Goal: Check status

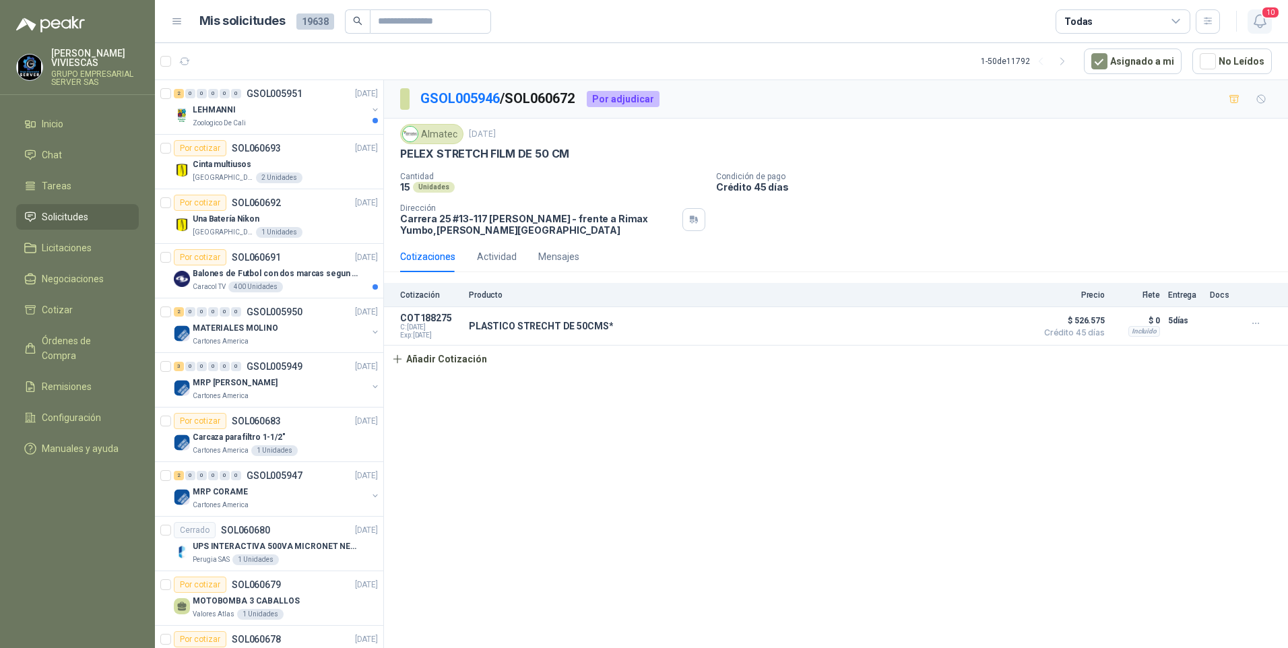
click at [1262, 24] on icon "button" at bounding box center [1260, 21] width 17 height 17
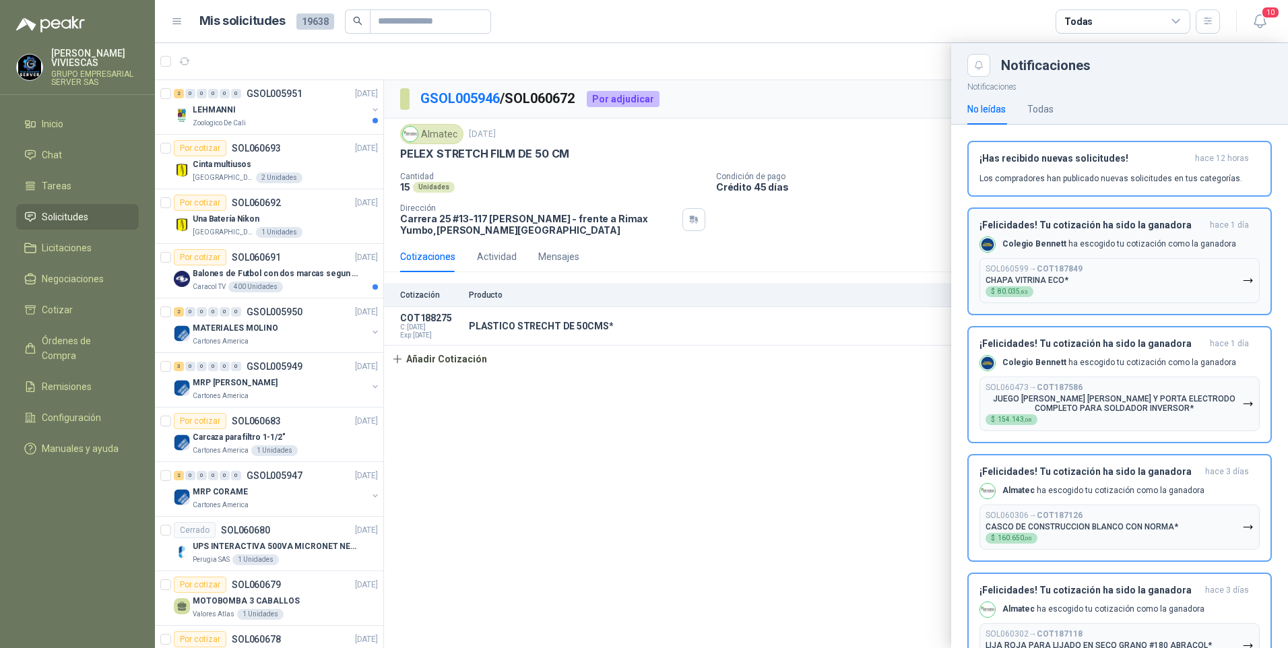
click at [1244, 280] on icon "button" at bounding box center [1248, 280] width 8 height 3
